Goal: Submit feedback/report problem

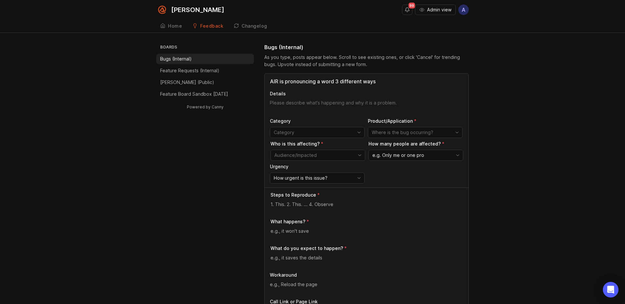
type input "AIR is pronouncing a word 3 different ways"
click at [293, 104] on textarea "Details" at bounding box center [366, 106] width 193 height 13
type textarea "A"
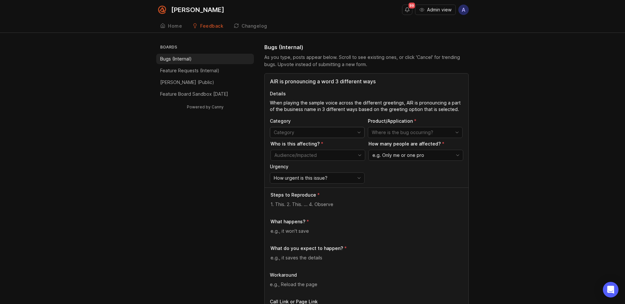
type textarea "When playing the sample voice across the different greetings, AIR is pronouncin…"
click at [333, 137] on div "toggle menu" at bounding box center [312, 132] width 84 height 10
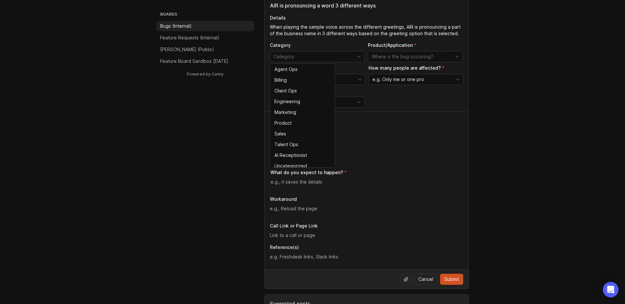
click at [404, 177] on div "What do you expect to happen?" at bounding box center [366, 179] width 193 height 21
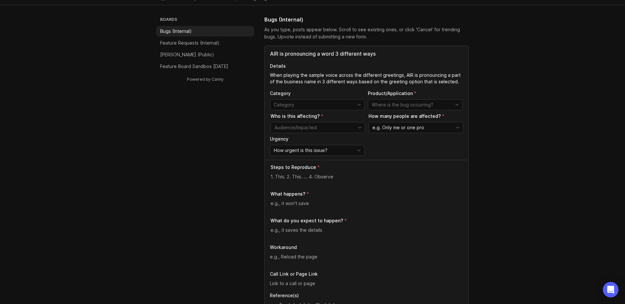
scroll to position [12, 0]
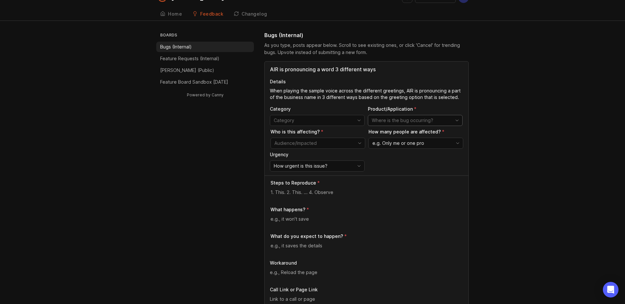
click at [406, 119] on input "toggle menu" at bounding box center [411, 120] width 79 height 7
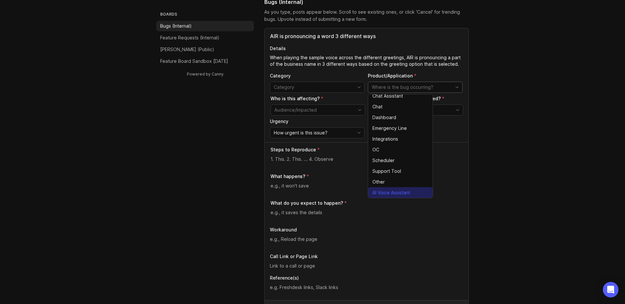
scroll to position [53, 0]
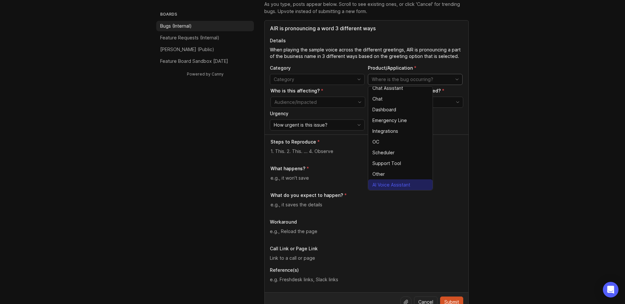
click at [389, 187] on span "AI Voice Assistant" at bounding box center [391, 184] width 38 height 7
type input "AI Voice Assistant"
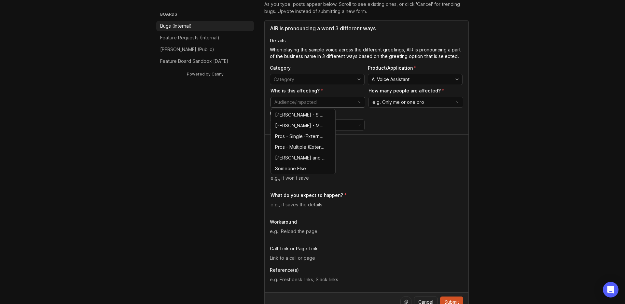
click at [342, 100] on input "toggle menu" at bounding box center [313, 102] width 79 height 7
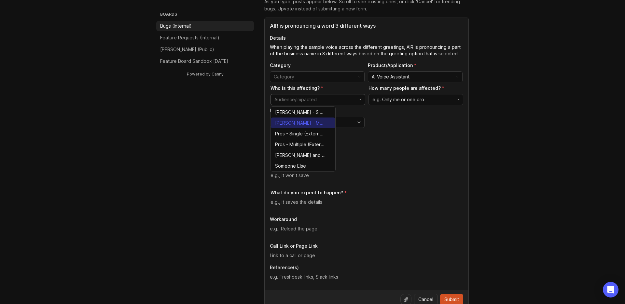
scroll to position [55, 0]
click at [310, 113] on span "[PERSON_NAME] - Single (Internal)" at bounding box center [300, 112] width 50 height 7
type input "[PERSON_NAME] - Single (Internal)"
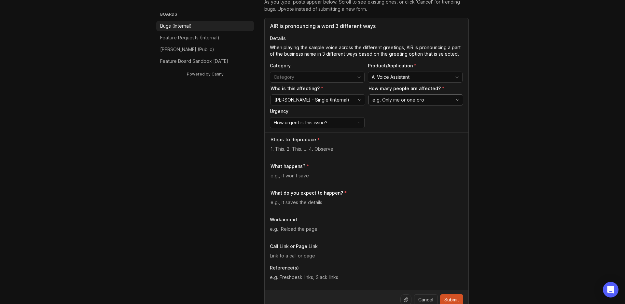
click at [402, 105] on div "e.g. Only me or one pro" at bounding box center [415, 99] width 95 height 11
click at [397, 114] on span "Only me or one pro" at bounding box center [394, 112] width 42 height 7
click at [337, 124] on div "How urgent is this issue?" at bounding box center [312, 122] width 84 height 10
click at [304, 158] on li "Normal" at bounding box center [302, 156] width 64 height 11
click at [292, 148] on textarea at bounding box center [366, 148] width 193 height 7
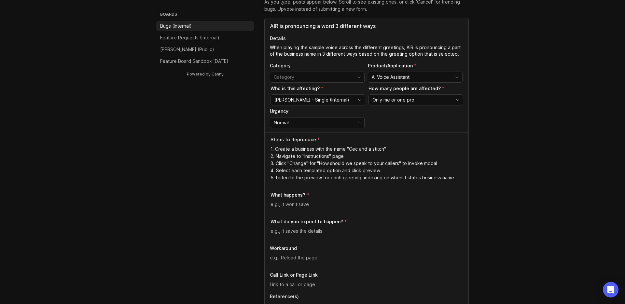
scroll to position [64, 0]
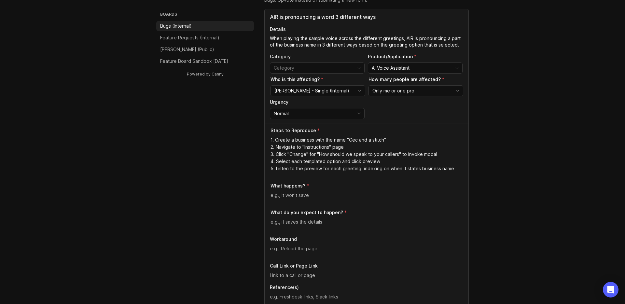
type textarea "1. Create a business with the name "Cec and a stitch" 2. Navigate to "Instructi…"
click at [302, 194] on textarea at bounding box center [366, 195] width 193 height 7
type textarea "I"
type textarea "It pronounces "Cec" the same way"
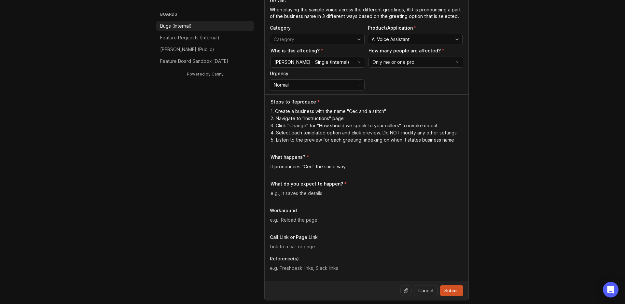
scroll to position [100, 0]
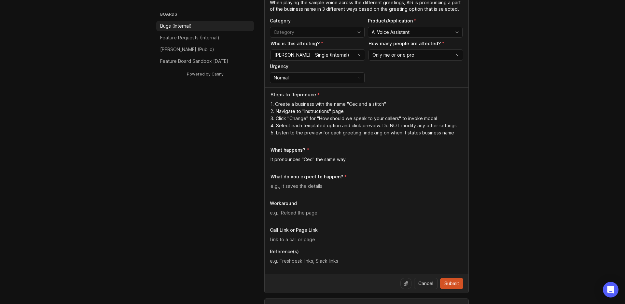
type textarea "1. Create a business with the name "Cec and a stitch" 2. Navigate to "Instructi…"
click at [350, 164] on div "It pronounces "Cec" the same way" at bounding box center [366, 162] width 193 height 12
type textarea "It pronounces "Cec" the same way across all 3 of the templated intro options"
click at [319, 184] on textarea at bounding box center [366, 186] width 193 height 7
type textarea "It pronounces "Cec" differently for each of the 3 templated intro options"
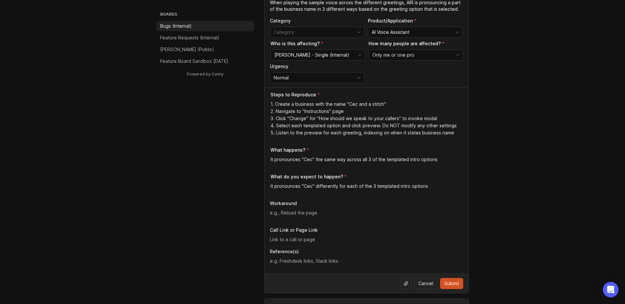
click at [314, 208] on div "Workaround" at bounding box center [366, 210] width 193 height 21
click at [313, 212] on textarea at bounding box center [366, 212] width 193 height 7
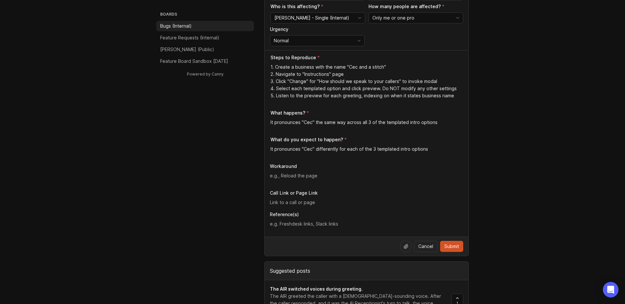
scroll to position [138, 0]
click at [306, 223] on textarea at bounding box center [366, 223] width 193 height 7
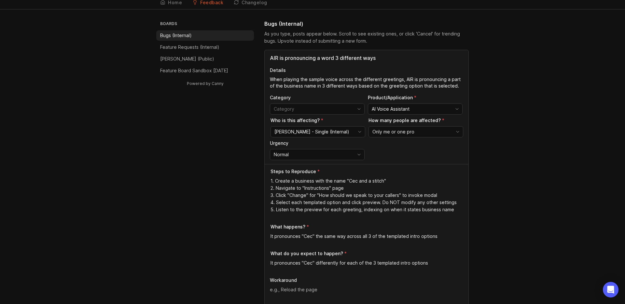
scroll to position [0, 0]
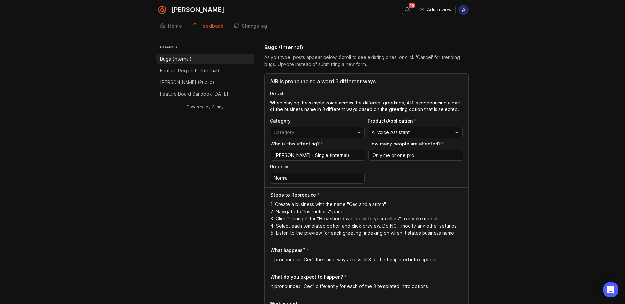
drag, startPoint x: 453, startPoint y: 109, endPoint x: 462, endPoint y: 109, distance: 9.1
click at [454, 109] on textarea "When playing the sample voice across the different greetings, AIR is pronouncin…" at bounding box center [366, 106] width 193 height 13
click at [462, 109] on textarea "When playing the sample voice across the different greetings, AIR is pronouncin…" at bounding box center [366, 106] width 193 height 13
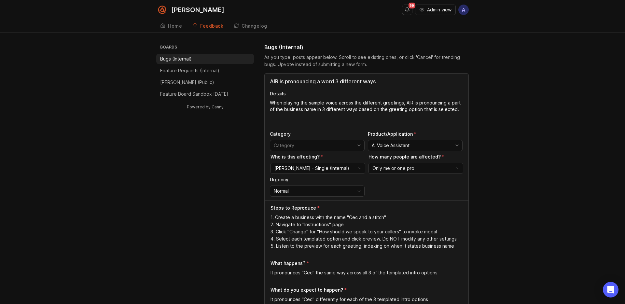
paste textarea "[URL][DOMAIN_NAME]"
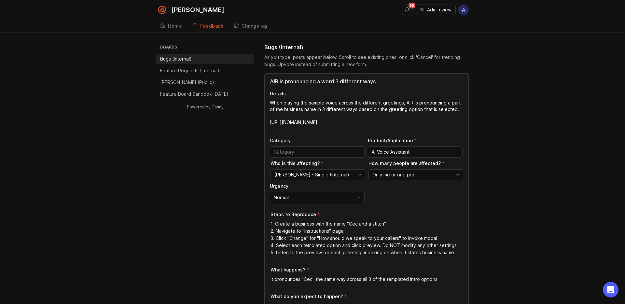
type textarea "When playing the sample voice across the different greetings, AIR is pronouncin…"
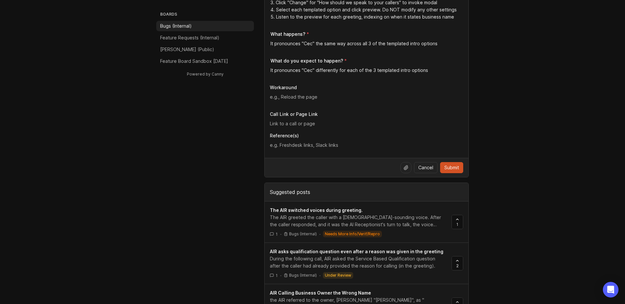
scroll to position [271, 0]
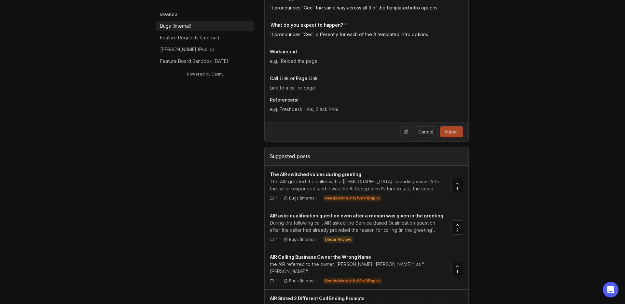
click at [450, 132] on span "Submit" at bounding box center [451, 132] width 15 height 7
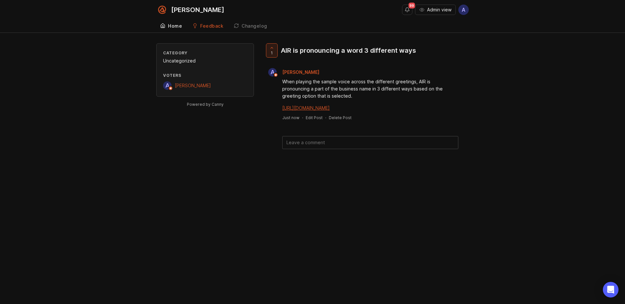
click at [167, 28] on link "Home" at bounding box center [171, 26] width 30 height 13
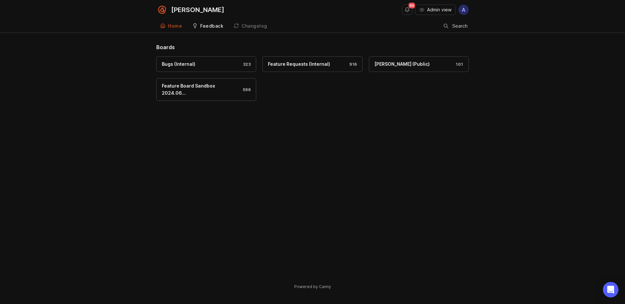
click at [206, 26] on div "Feedback" at bounding box center [211, 26] width 23 height 5
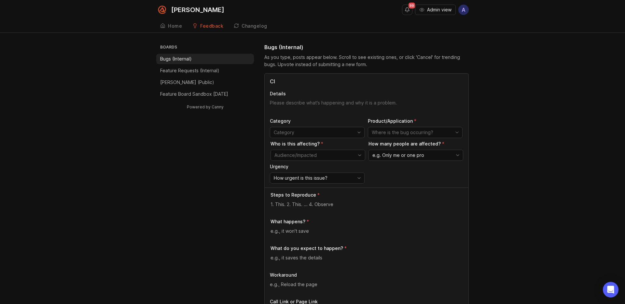
type input "C"
type input "Clicking "Report pronunciation problem" does nothing"
click at [294, 99] on div "Clicking "Report pronunciation problem" does nothing Details Category Product/A…" at bounding box center [367, 131] width 204 height 114
type textarea "When I click on "Report a pronunciation issue""
click at [351, 79] on input "Clicking "Report pronunciation problem" does nothing" at bounding box center [366, 81] width 193 height 8
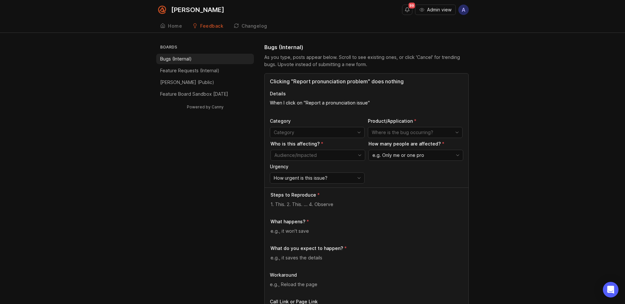
click at [351, 79] on input "Clicking "Report pronunciation problem" does nothing" at bounding box center [366, 81] width 193 height 8
type input "Clicking "Report pronunciation issue" does nothing"
click at [381, 100] on textarea "When I click on "Report a pronunciation issue"" at bounding box center [366, 106] width 193 height 13
type textarea "When I click on "Report a pronunciation issue" from the modal of configuring AI…"
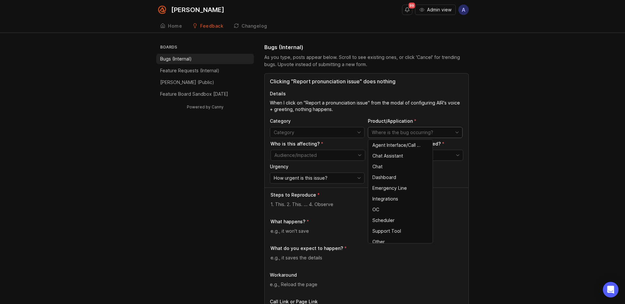
click at [408, 133] on input "toggle menu" at bounding box center [411, 132] width 79 height 7
click at [394, 143] on span "Agent Interface/Call Page" at bounding box center [396, 145] width 49 height 7
click at [400, 132] on input "Agent Interface/Call Page" at bounding box center [411, 132] width 79 height 7
click at [457, 132] on icon "toggle icon" at bounding box center [457, 132] width 3 height 1
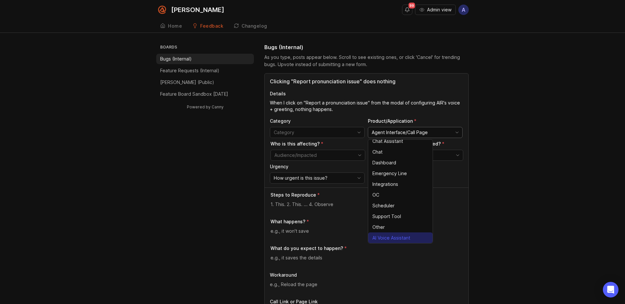
click at [395, 234] on span "AI Voice Assistant" at bounding box center [391, 237] width 38 height 7
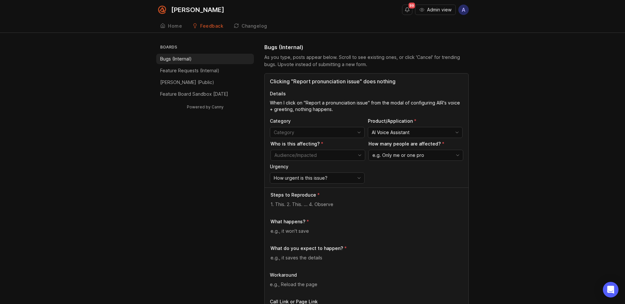
click at [392, 126] on div "Product/Application AI Voice Assistant" at bounding box center [415, 128] width 95 height 20
click at [393, 130] on input "AI Voice Assistant" at bounding box center [411, 132] width 79 height 7
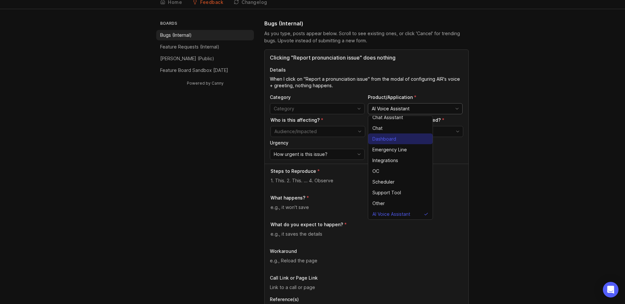
click at [392, 140] on span "Dashboard" at bounding box center [384, 138] width 24 height 7
type input "Dashboard"
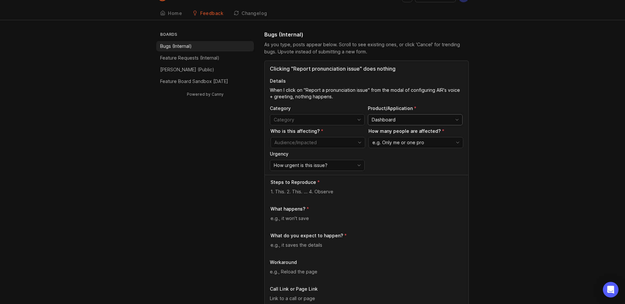
scroll to position [16, 0]
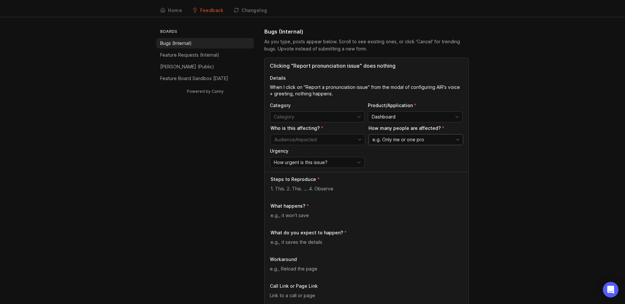
click at [409, 144] on div "e.g. Only me or one pro" at bounding box center [411, 139] width 84 height 10
click at [352, 142] on input "toggle menu" at bounding box center [313, 139] width 79 height 7
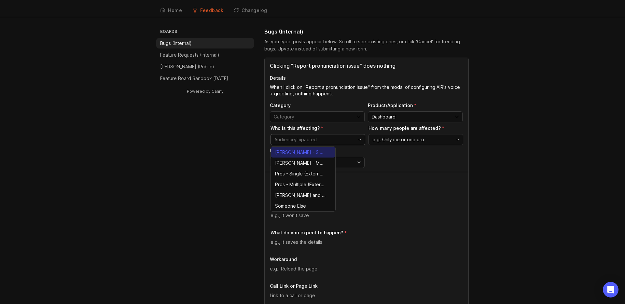
click at [318, 153] on span "[PERSON_NAME] - Single (Internal)" at bounding box center [300, 152] width 50 height 7
type input "[PERSON_NAME] - Single (Internal)"
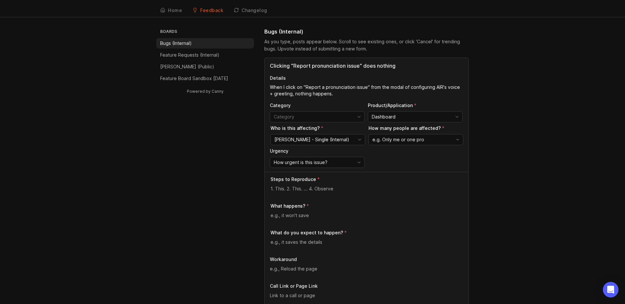
click at [339, 92] on textarea "When I click on "Report a pronunciation issue" from the modal of configuring AI…" at bounding box center [366, 90] width 193 height 13
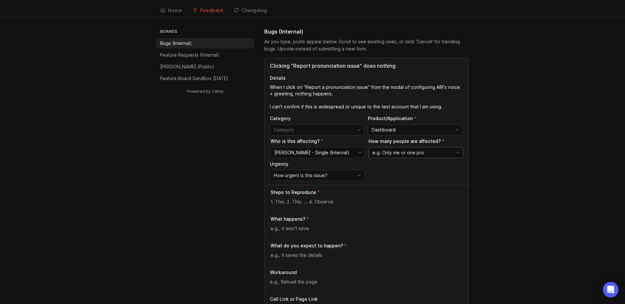
click at [390, 147] on div "e.g. Only me or one pro" at bounding box center [411, 152] width 84 height 10
click at [391, 165] on span "Only me or one pro" at bounding box center [394, 165] width 42 height 7
click at [452, 108] on textarea "When I click on "Report a pronunciation issue" from the modal of configuring AI…" at bounding box center [366, 97] width 193 height 26
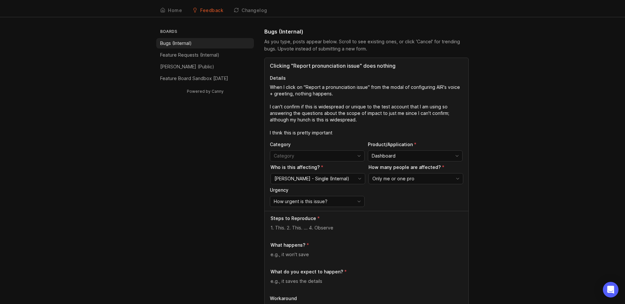
drag, startPoint x: 339, startPoint y: 132, endPoint x: 222, endPoint y: 129, distance: 117.5
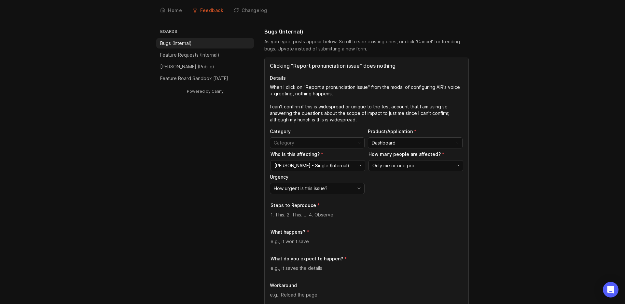
click at [366, 91] on textarea "When I click on "Report a pronunciation issue" from the modal of configuring AI…" at bounding box center [366, 103] width 193 height 39
click at [380, 115] on textarea "When I click on "Report a pronunciation issue" from the modal of configuring AI…" at bounding box center [366, 103] width 193 height 39
click at [376, 123] on textarea "When I click on "Report a pronunciation issue" from the modal of configuring AI…" at bounding box center [366, 103] width 193 height 39
click at [353, 96] on textarea "When I click on "Report a pronunciation issue" from the modal of configuring AI…" at bounding box center [366, 103] width 193 height 39
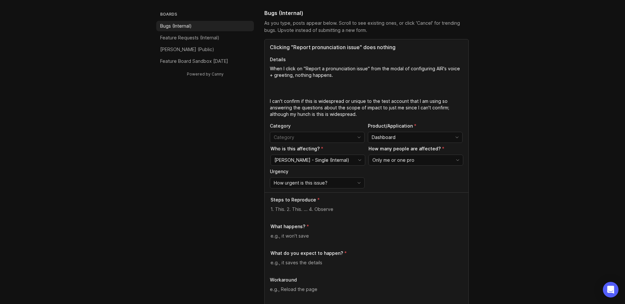
scroll to position [30, 0]
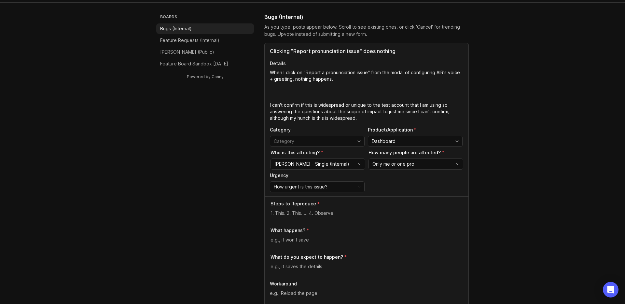
click at [324, 91] on textarea "When I click on "Report a pronunciation issue" from the modal of configuring AI…" at bounding box center [366, 95] width 193 height 52
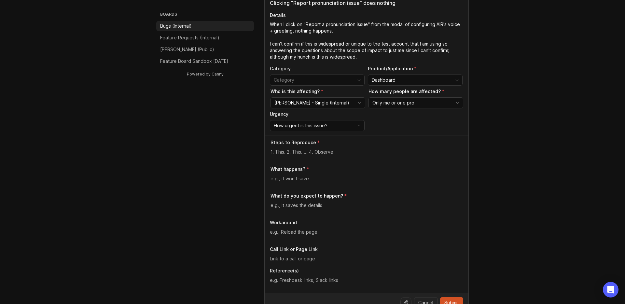
scroll to position [83, 0]
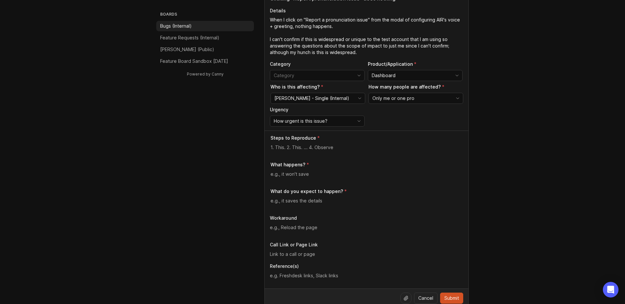
type textarea "When I click on "Report a pronunciation issue" from the modal of configuring AI…"
click at [322, 148] on textarea at bounding box center [366, 147] width 193 height 7
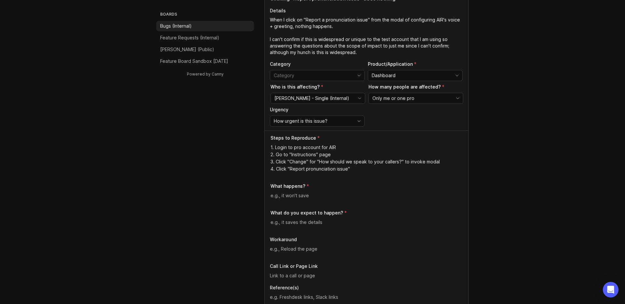
type textarea "1. Login to pro account for AIR 2. Go to "Instructions" page 3. Click "Change" …"
click at [312, 194] on textarea at bounding box center [366, 195] width 193 height 7
type textarea "Nothing happens"
click at [312, 219] on textarea at bounding box center [366, 222] width 193 height 7
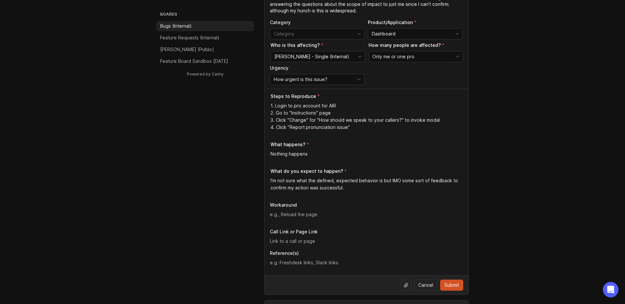
scroll to position [126, 0]
type textarea "I'm not sure what the defined, expected behavior is but IMO some sort of feedba…"
click at [305, 214] on textarea at bounding box center [366, 213] width 193 height 7
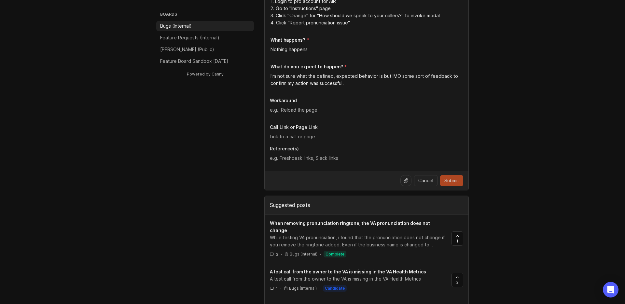
scroll to position [231, 0]
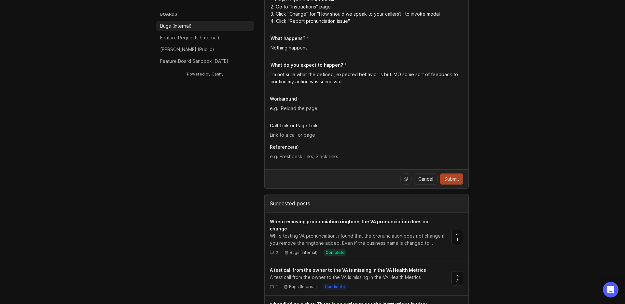
click at [455, 178] on span "Submit" at bounding box center [451, 179] width 15 height 7
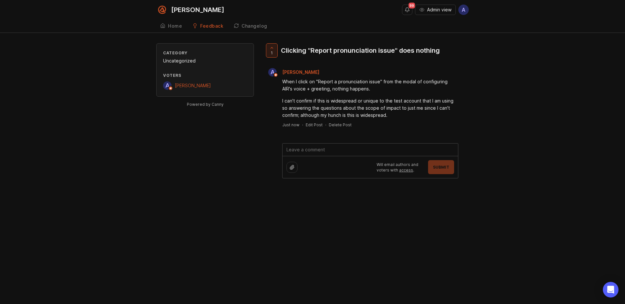
click at [374, 153] on textarea at bounding box center [369, 149] width 175 height 12
click at [297, 168] on div at bounding box center [291, 167] width 11 height 11
click at [321, 197] on div "1 Clicking "Report pronunciation issue" does nothing A [PERSON_NAME] When I cli…" at bounding box center [366, 126] width 204 height 167
